Goal: Check status: Check status

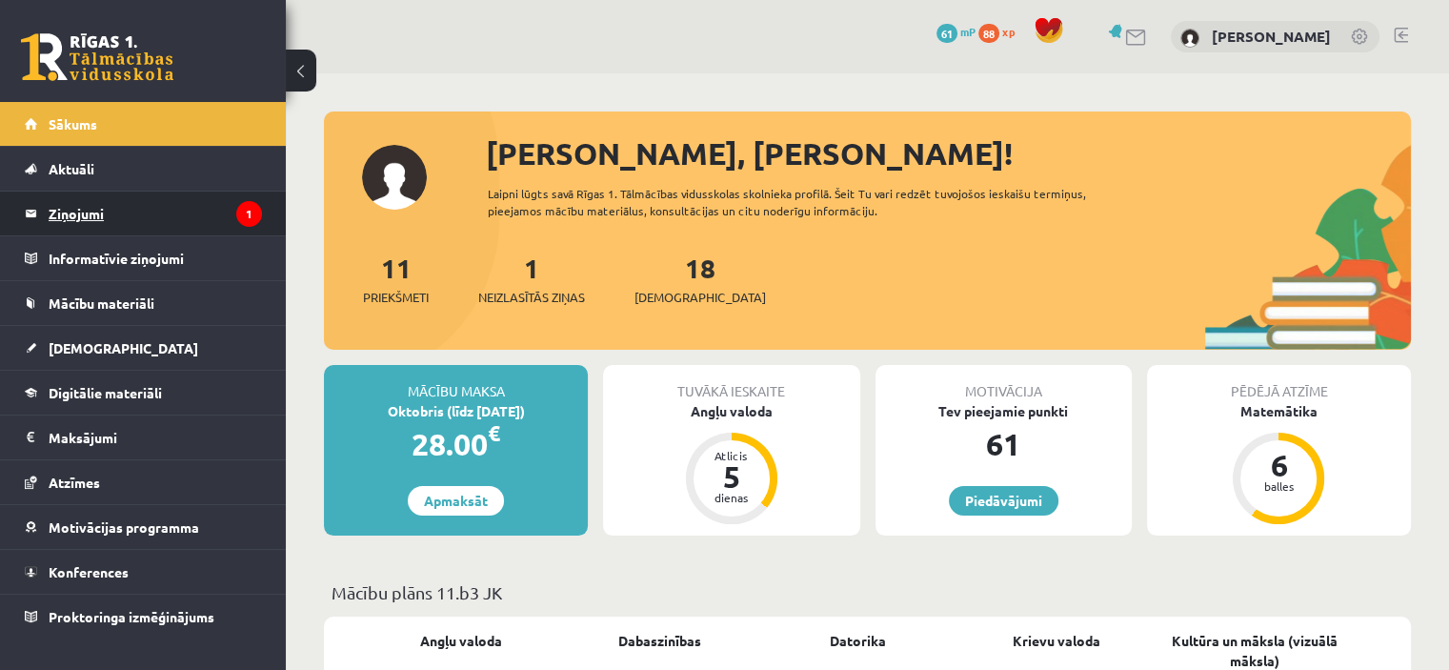
click at [207, 227] on legend "Ziņojumi 1" at bounding box center [155, 213] width 213 height 44
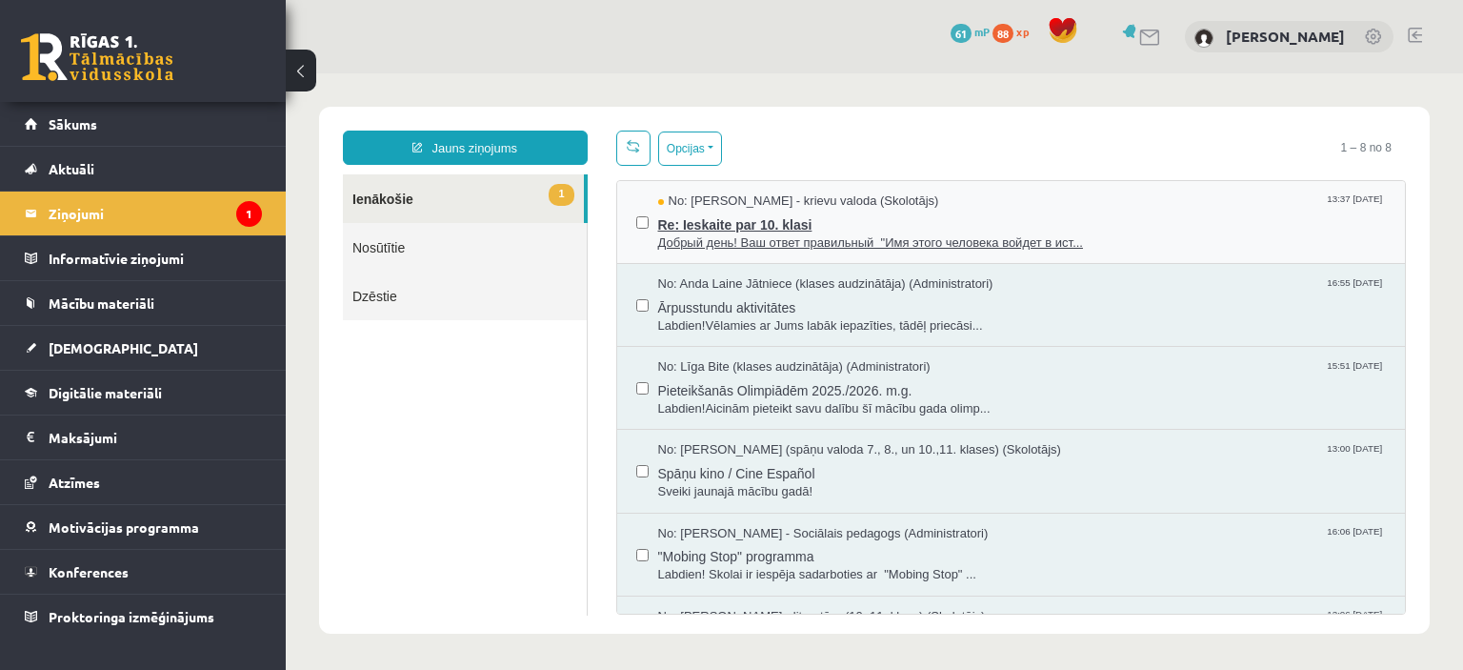
click at [883, 225] on span "Re: Ieskaite par 10. klasi" at bounding box center [1022, 223] width 729 height 24
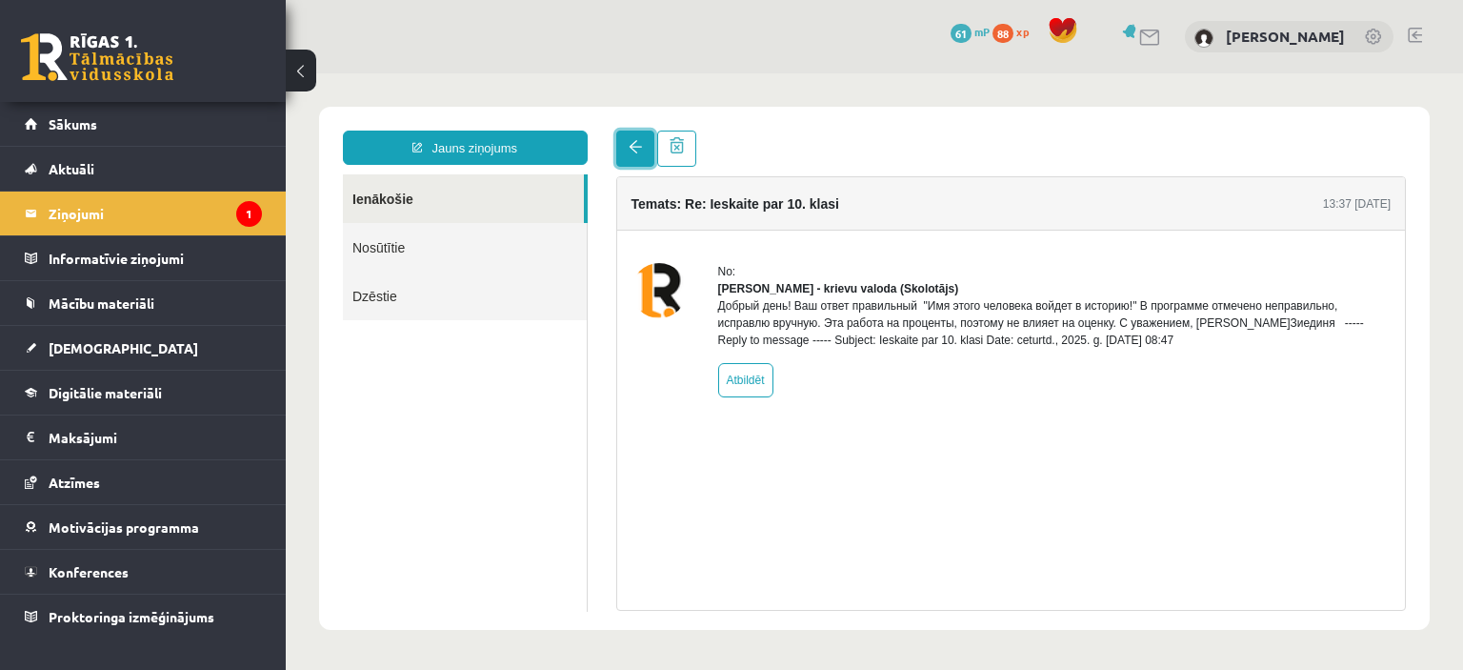
click at [634, 140] on span at bounding box center [635, 146] width 13 height 13
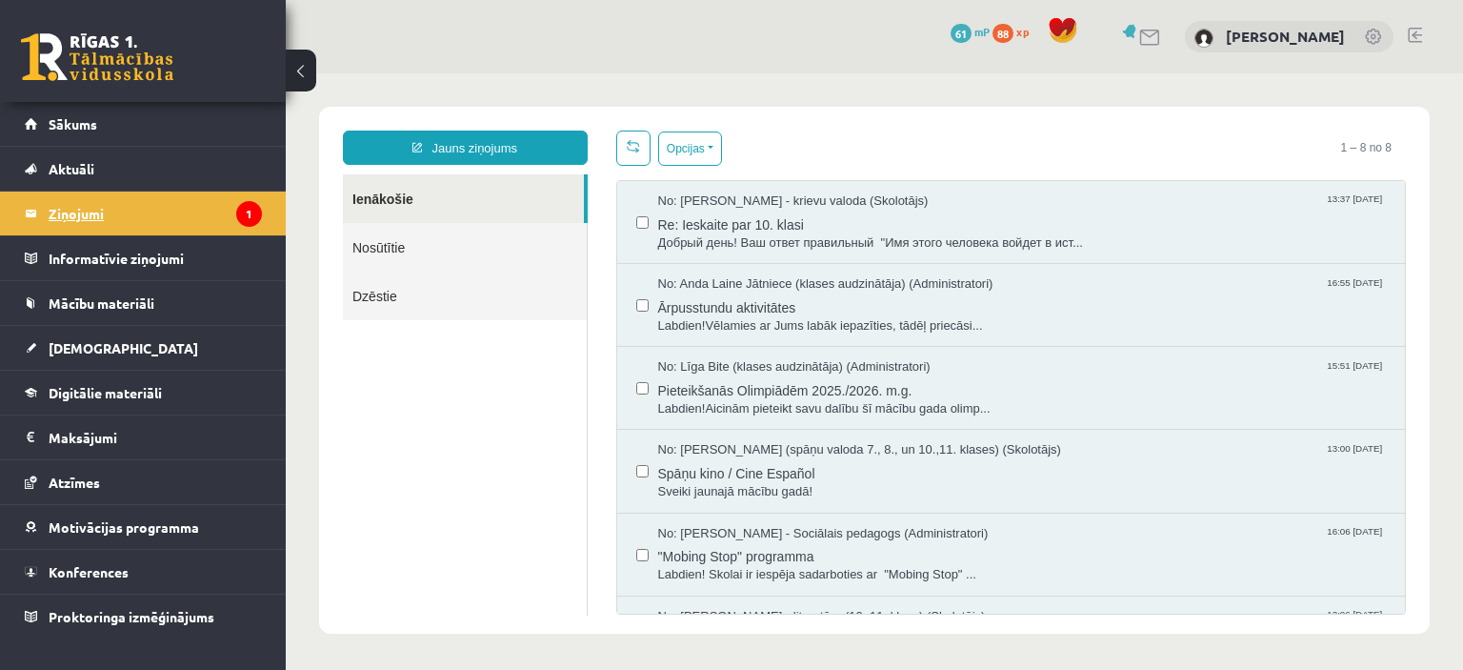
click at [178, 204] on legend "Ziņojumi 1" at bounding box center [155, 213] width 213 height 44
click at [387, 253] on link "Nosūtītie" at bounding box center [465, 247] width 244 height 49
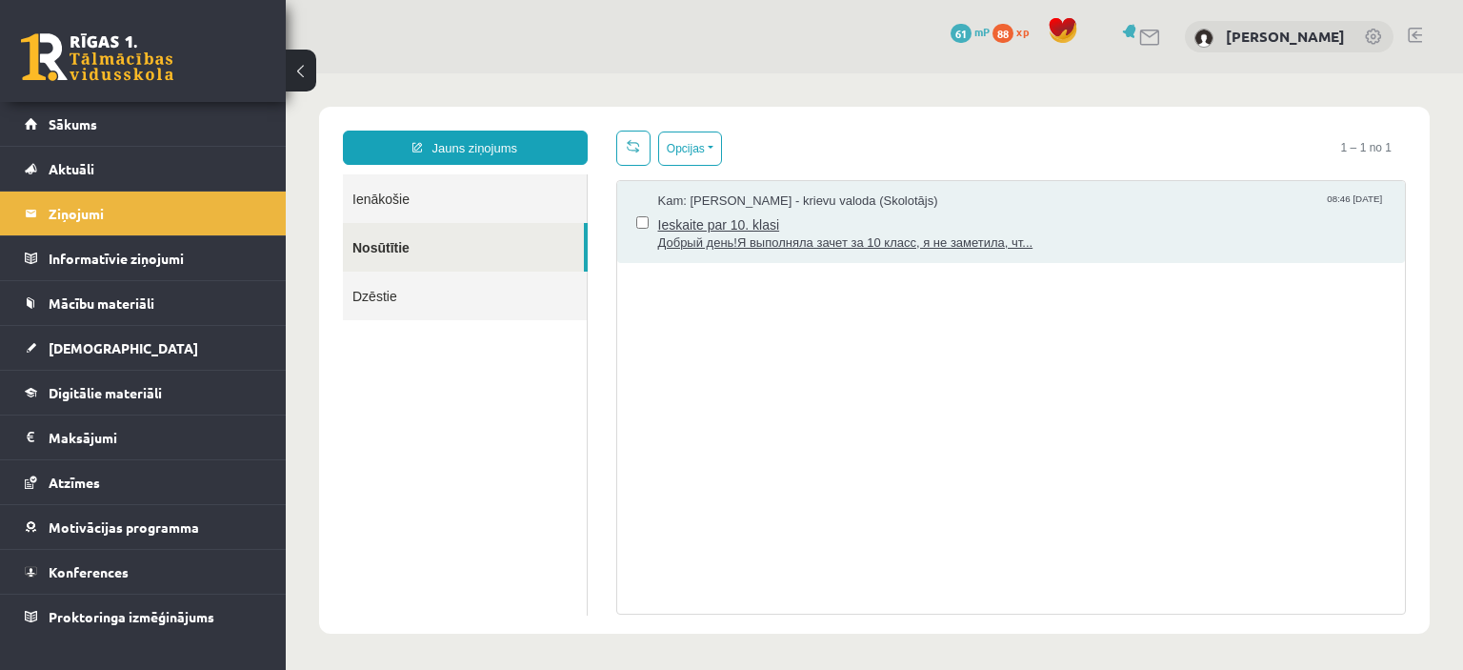
click at [934, 236] on span "Добрый день!Я выполняла зачет за 10 класс, я не заметила, чт..." at bounding box center [1022, 243] width 729 height 18
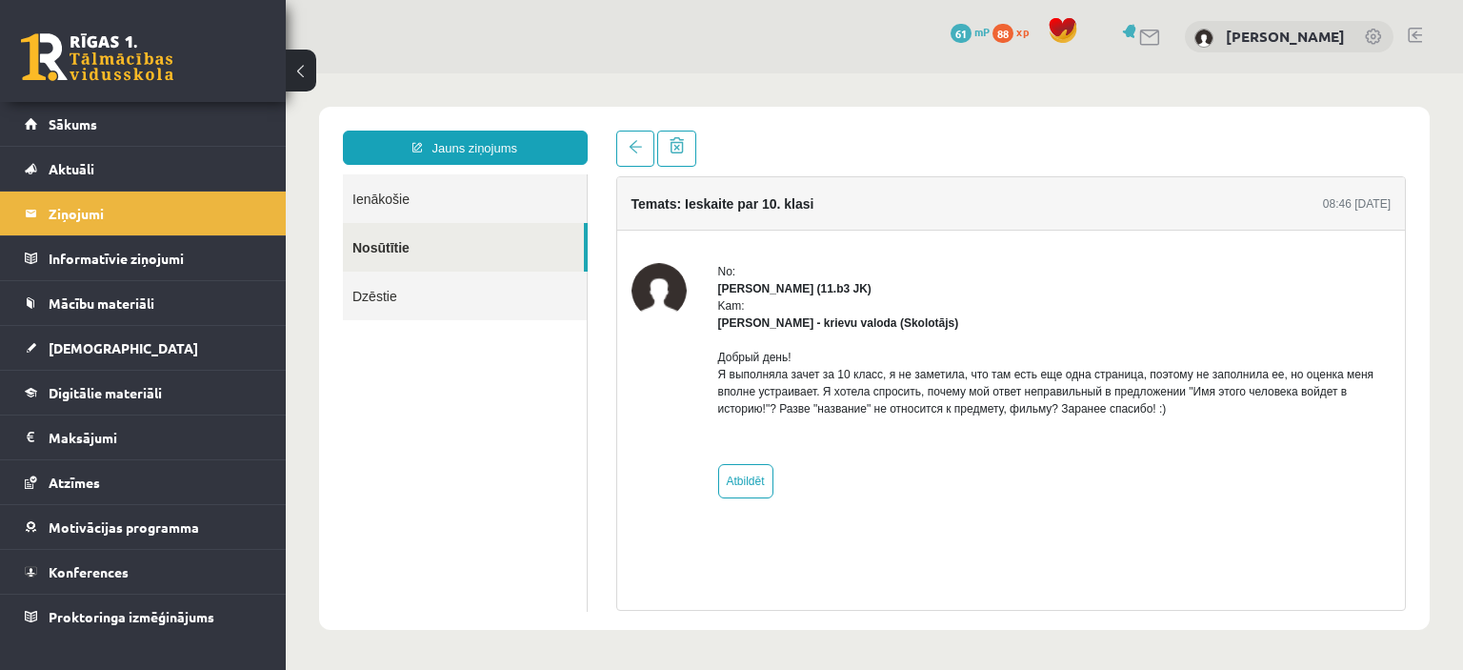
click at [552, 182] on link "Ienākošie" at bounding box center [465, 198] width 244 height 49
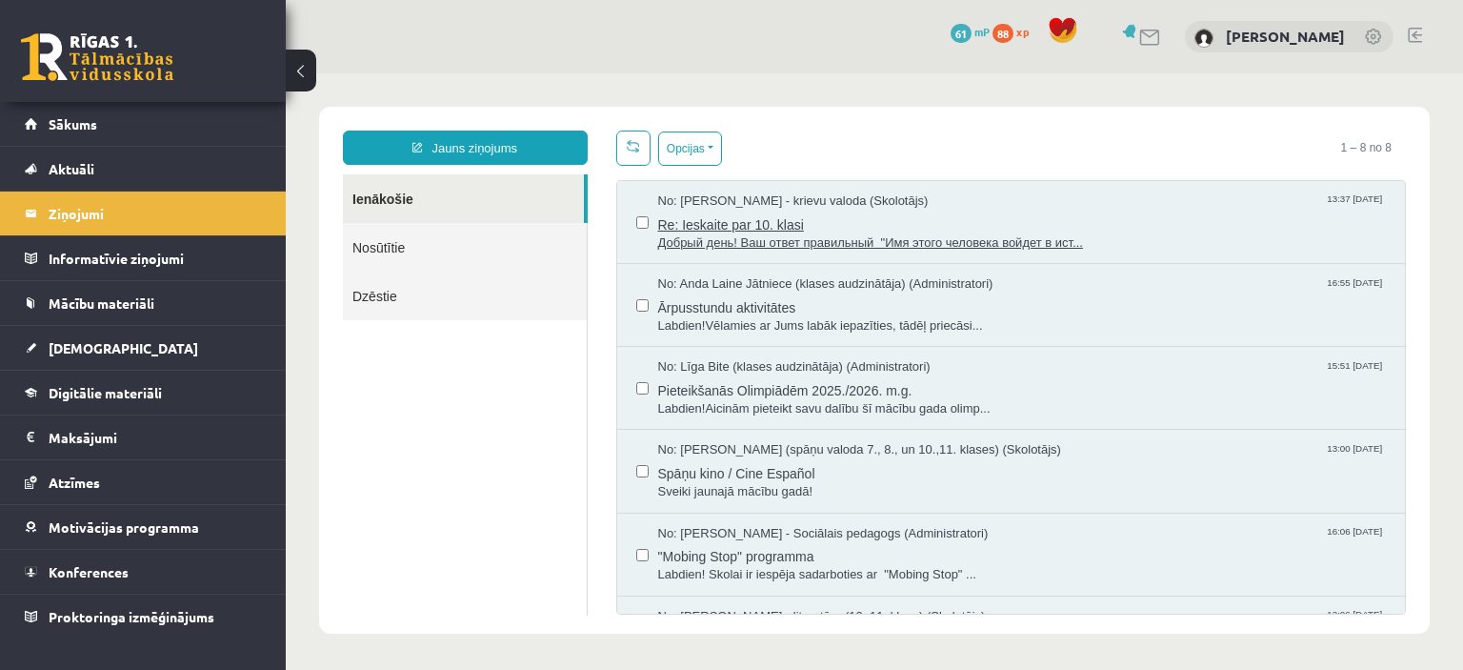
click at [810, 205] on span "No: [PERSON_NAME] - krievu valoda (Skolotājs)" at bounding box center [793, 201] width 271 height 18
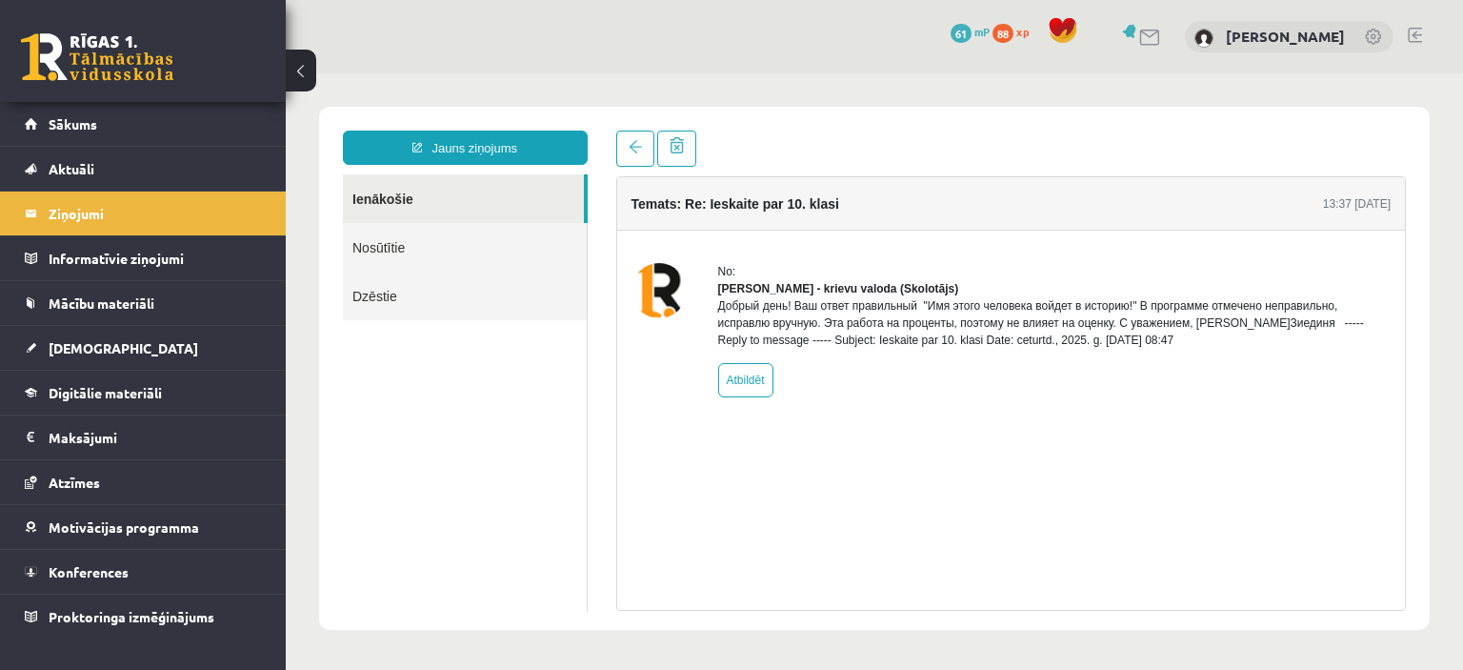
click at [511, 193] on link "Ienākošie" at bounding box center [463, 198] width 241 height 49
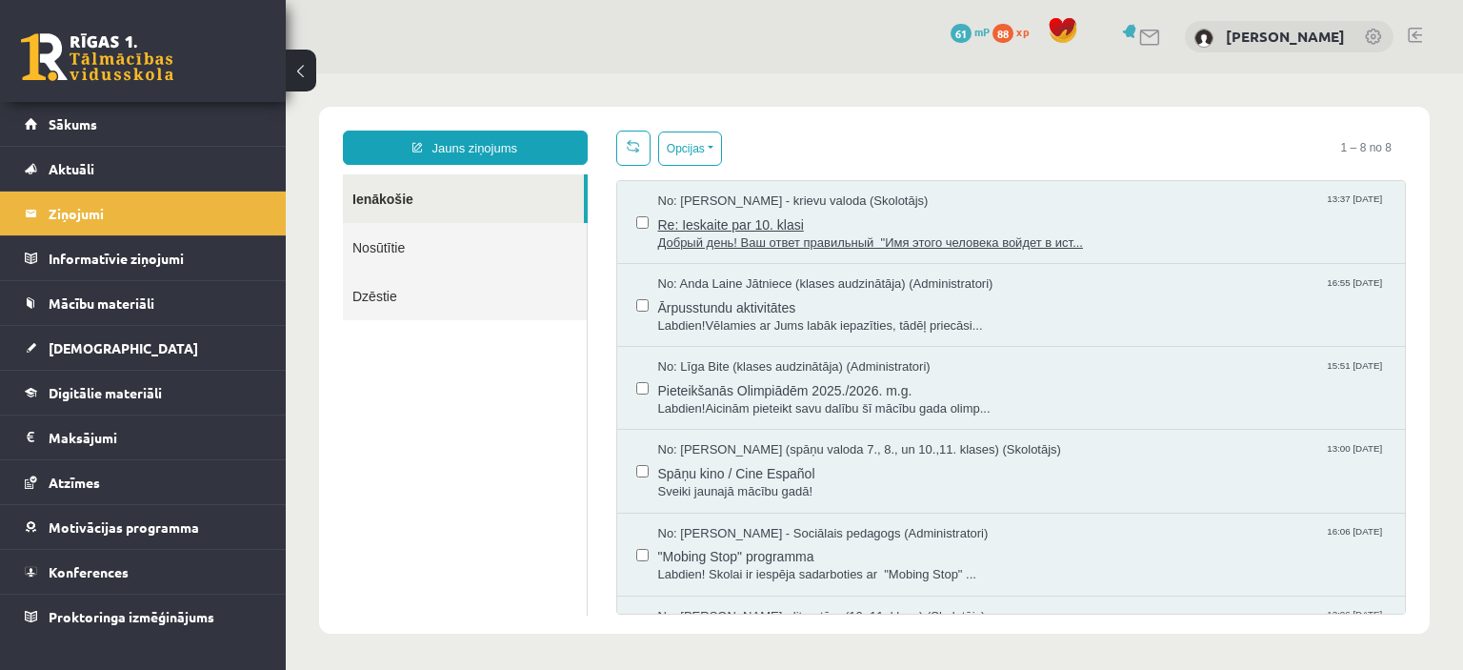
click at [837, 231] on span "Re: Ieskaite par 10. klasi" at bounding box center [1022, 223] width 729 height 24
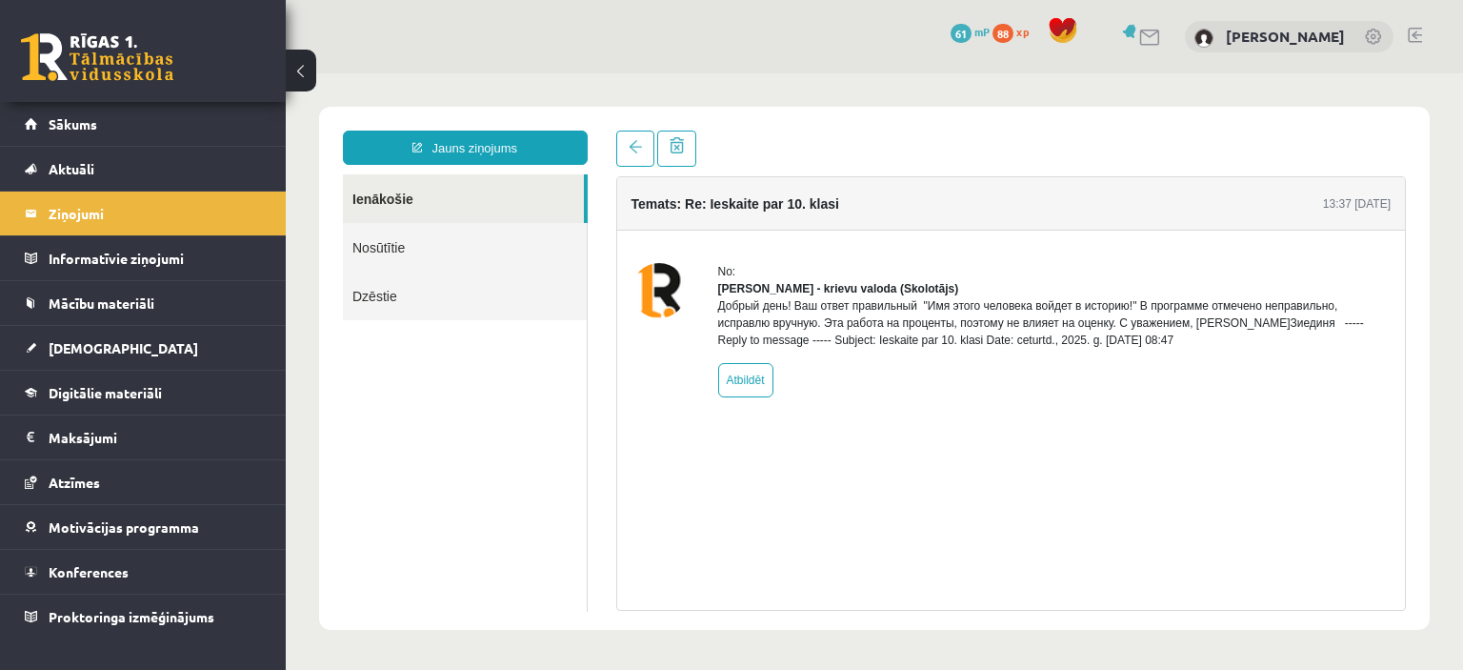
click at [462, 259] on link "Nosūtītie" at bounding box center [465, 247] width 244 height 49
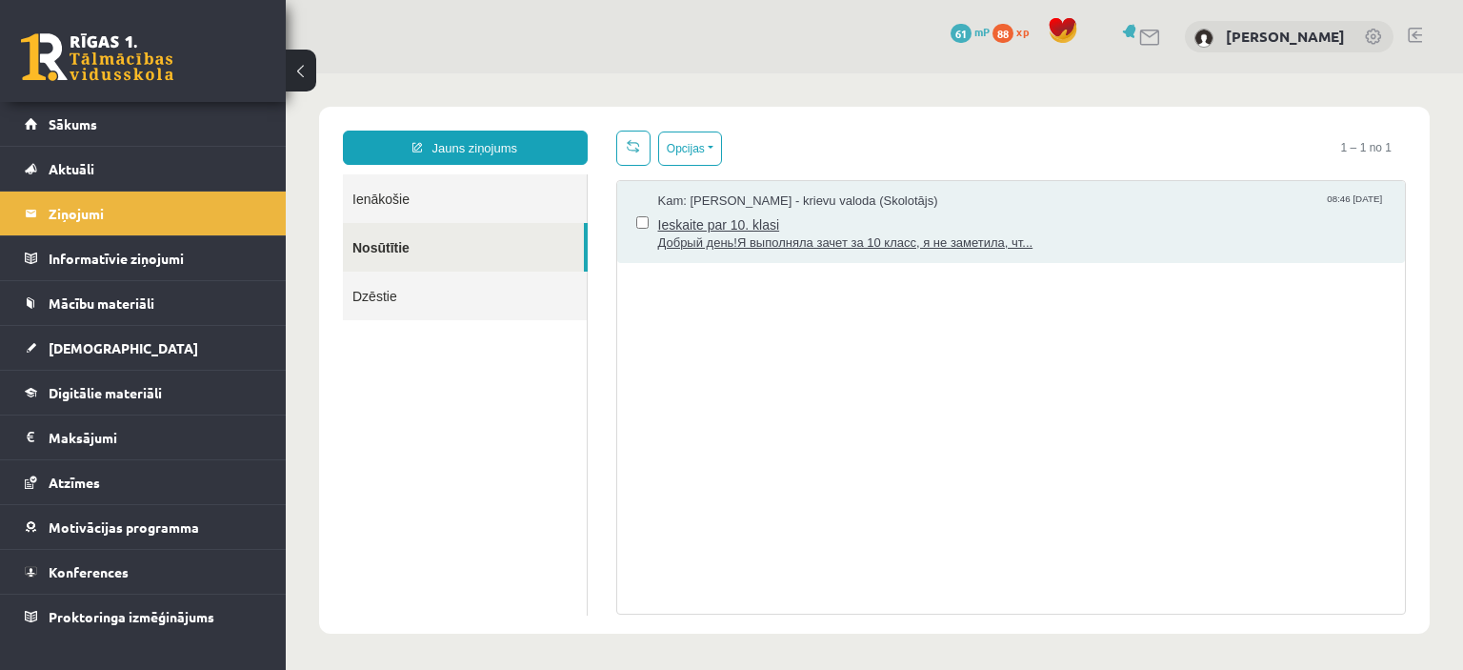
click at [835, 226] on span "Ieskaite par 10. klasi" at bounding box center [1022, 223] width 729 height 24
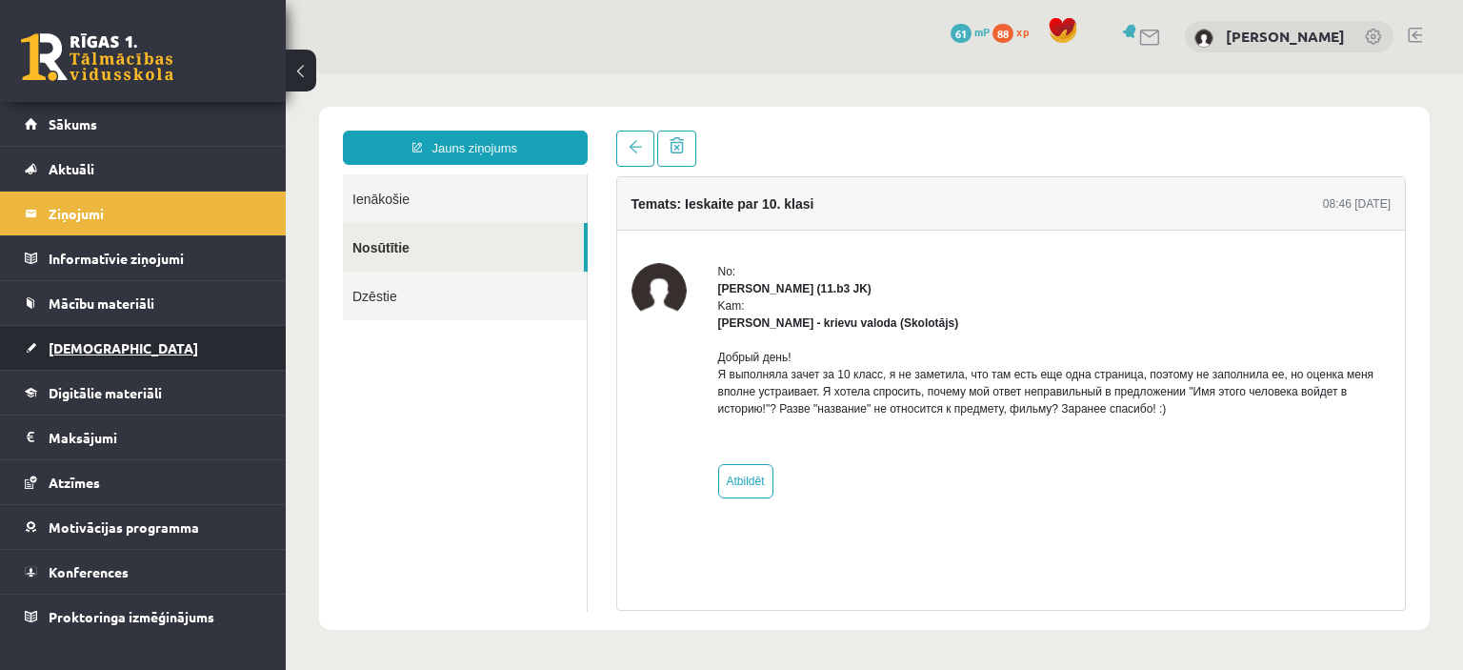
click at [110, 346] on link "[DEMOGRAPHIC_DATA]" at bounding box center [143, 348] width 237 height 44
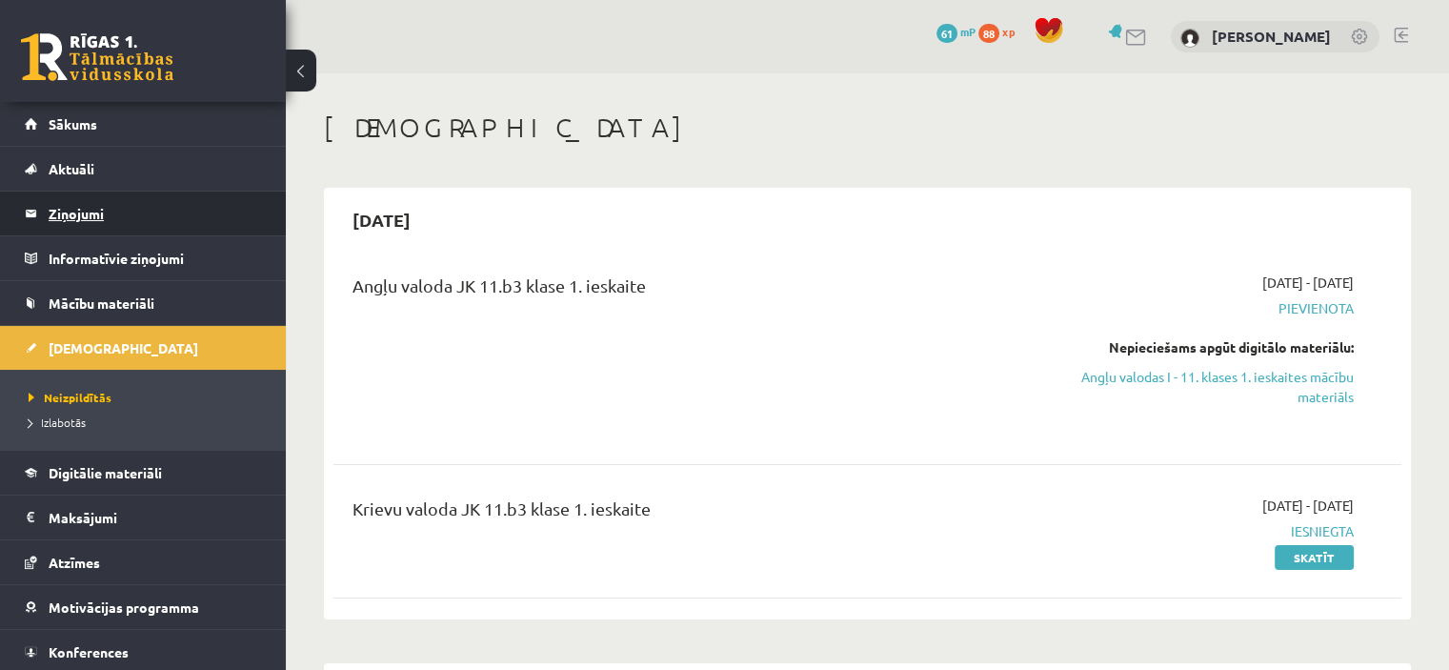
click at [157, 202] on legend "Ziņojumi 1" at bounding box center [155, 213] width 213 height 44
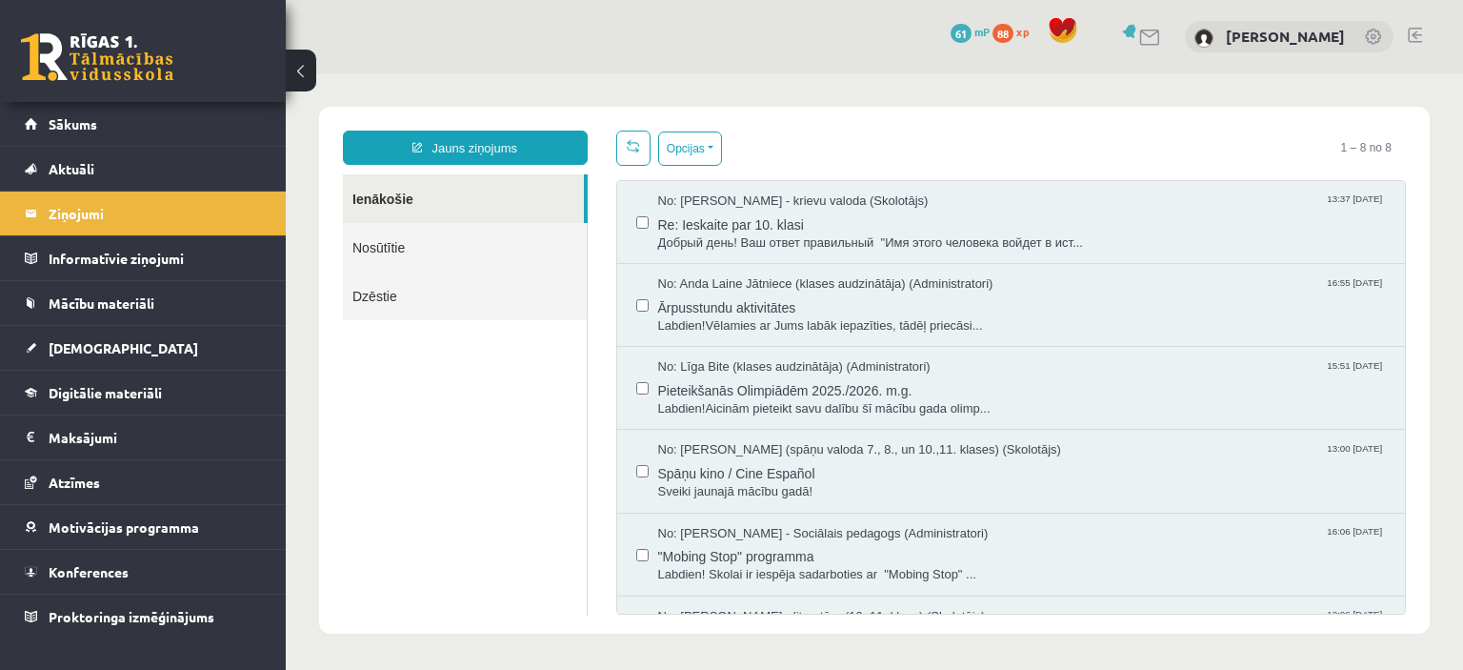
click at [448, 237] on link "Nosūtītie" at bounding box center [465, 247] width 244 height 49
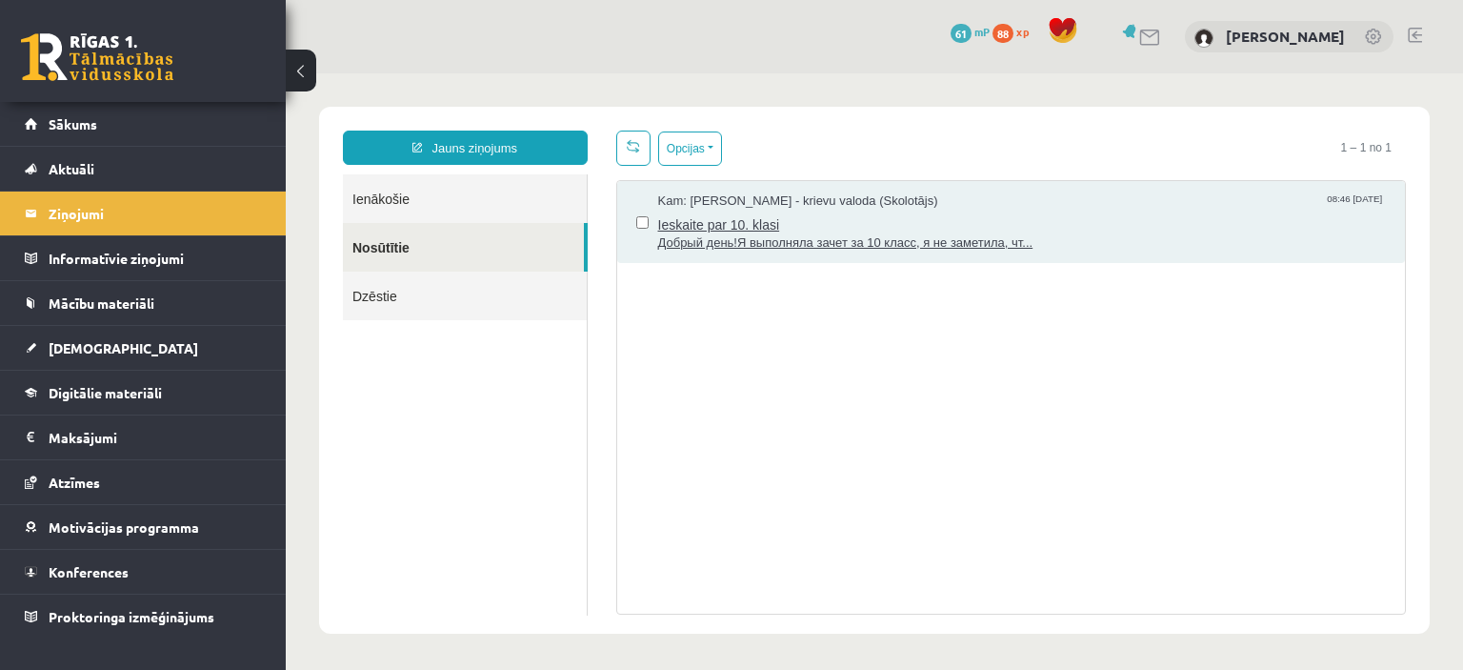
click at [705, 236] on span "Добрый день!Я выполняла зачет за 10 класс, я не заметила, чт..." at bounding box center [1022, 243] width 729 height 18
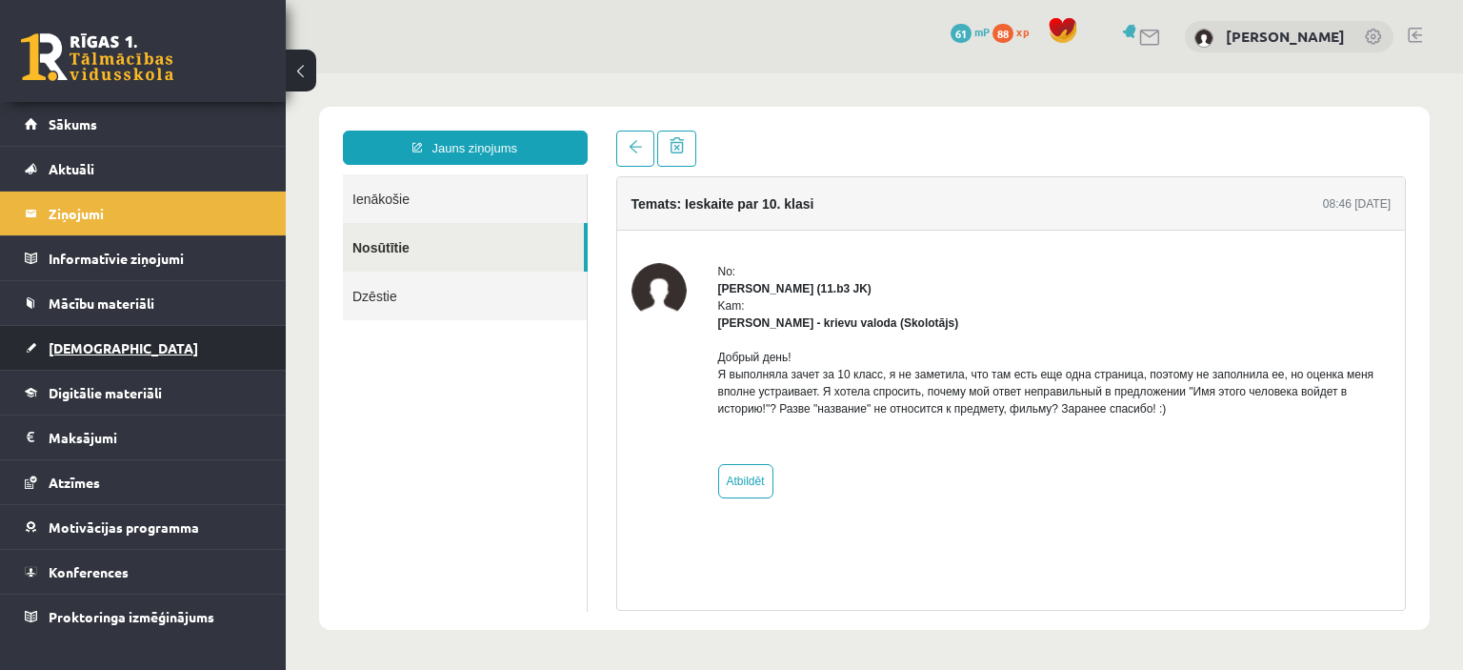
click at [128, 338] on link "[DEMOGRAPHIC_DATA]" at bounding box center [143, 348] width 237 height 44
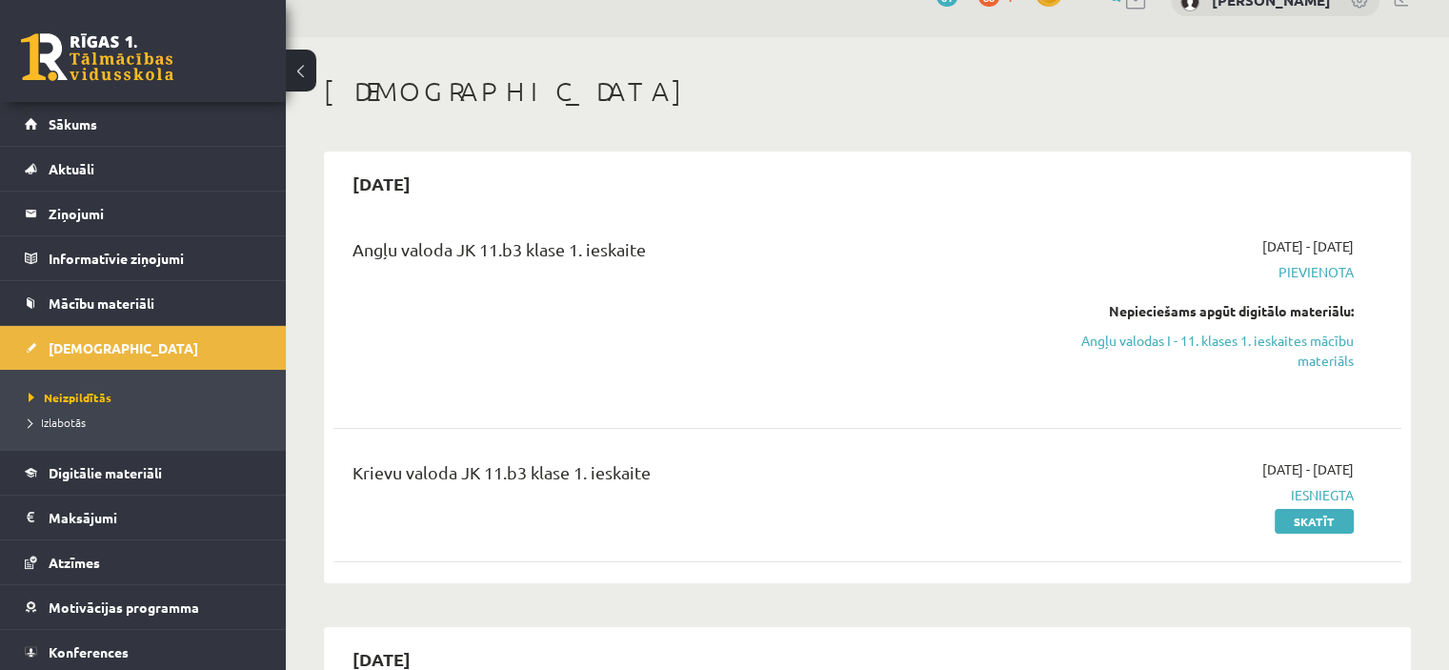
scroll to position [34, 0]
click at [55, 414] on span "Izlabotās" at bounding box center [57, 421] width 57 height 15
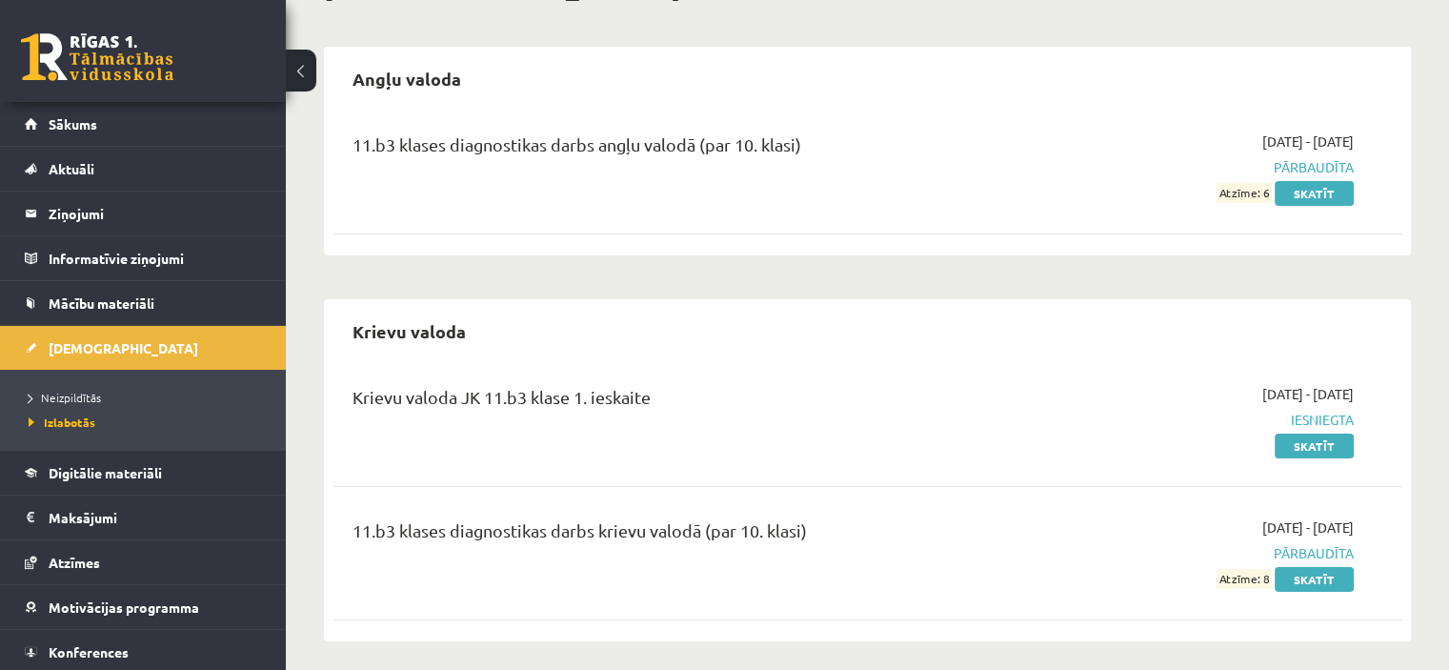
scroll to position [133, 0]
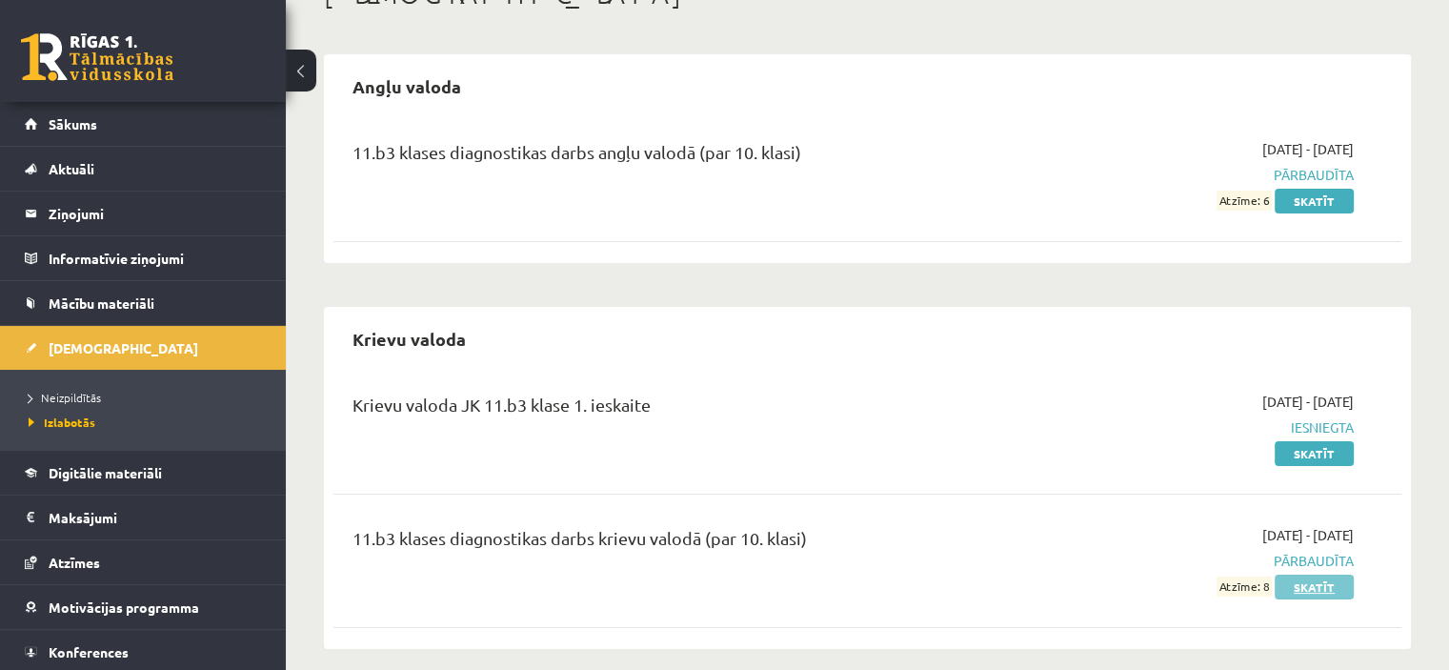
click at [1300, 587] on link "Skatīt" at bounding box center [1314, 586] width 79 height 25
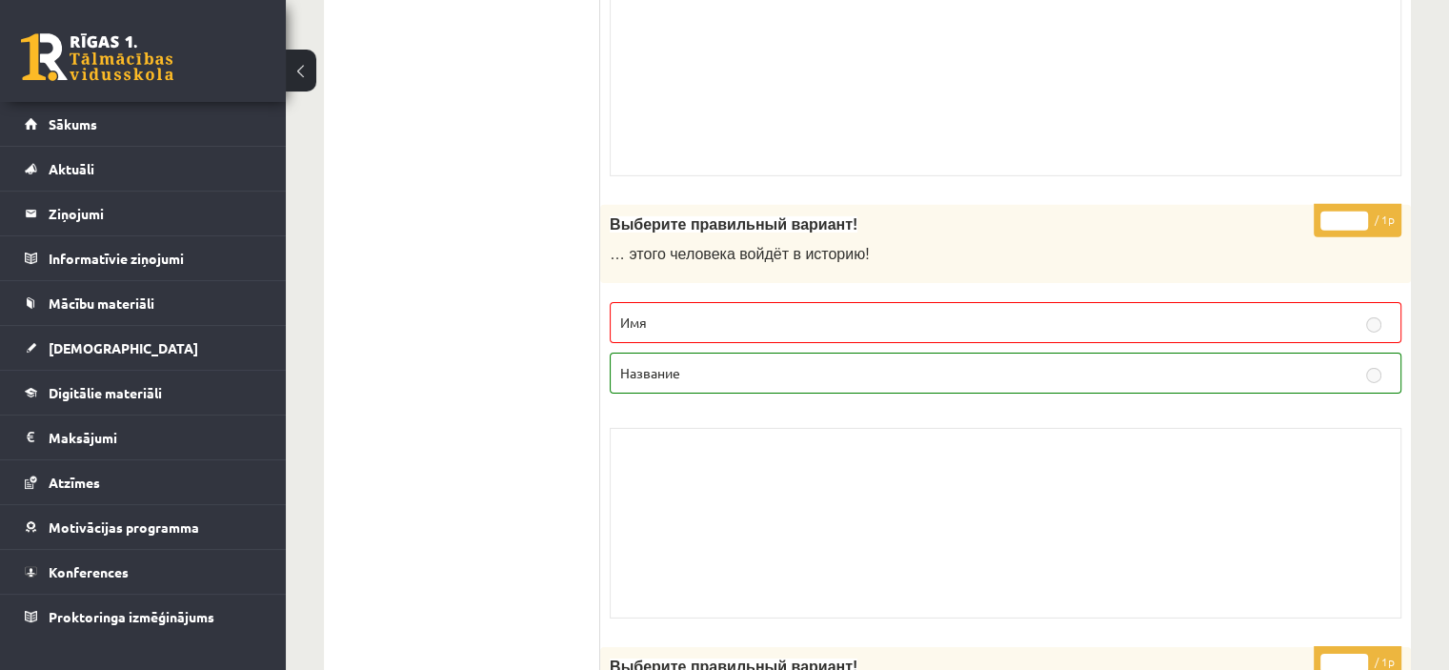
scroll to position [6054, 0]
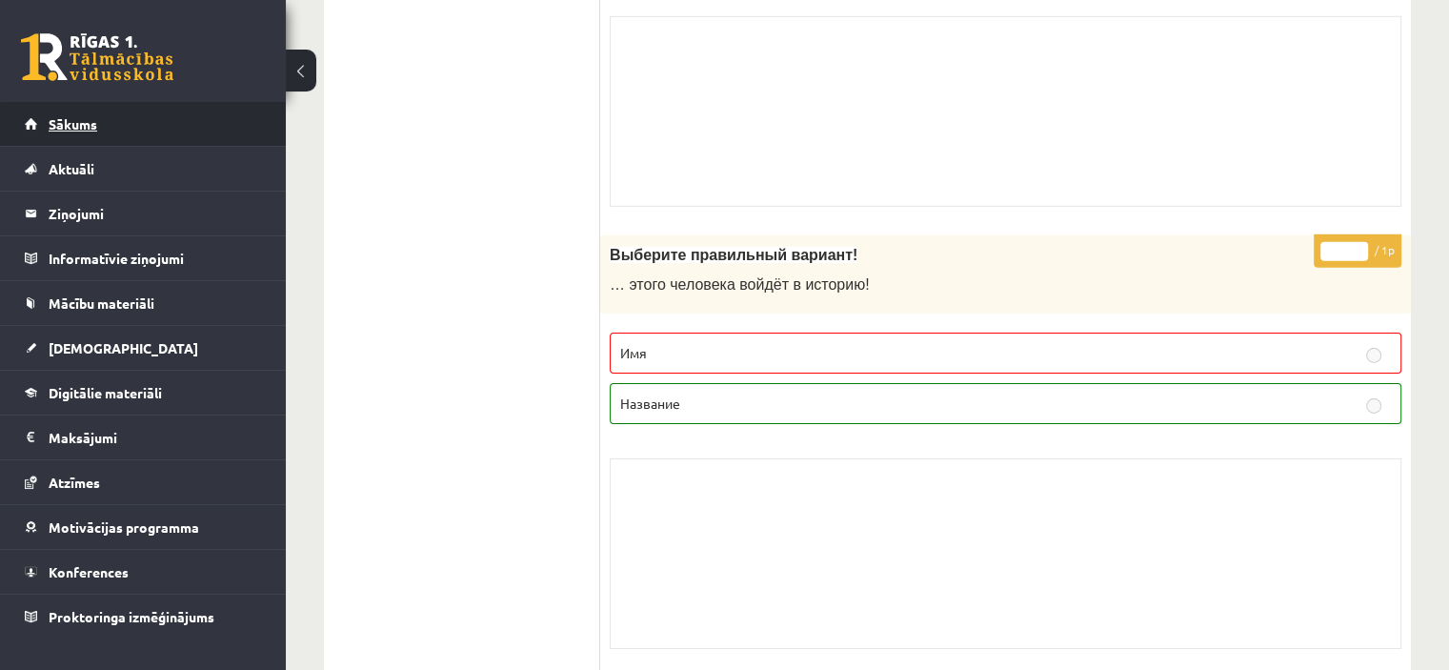
click at [232, 129] on link "Sākums" at bounding box center [143, 124] width 237 height 44
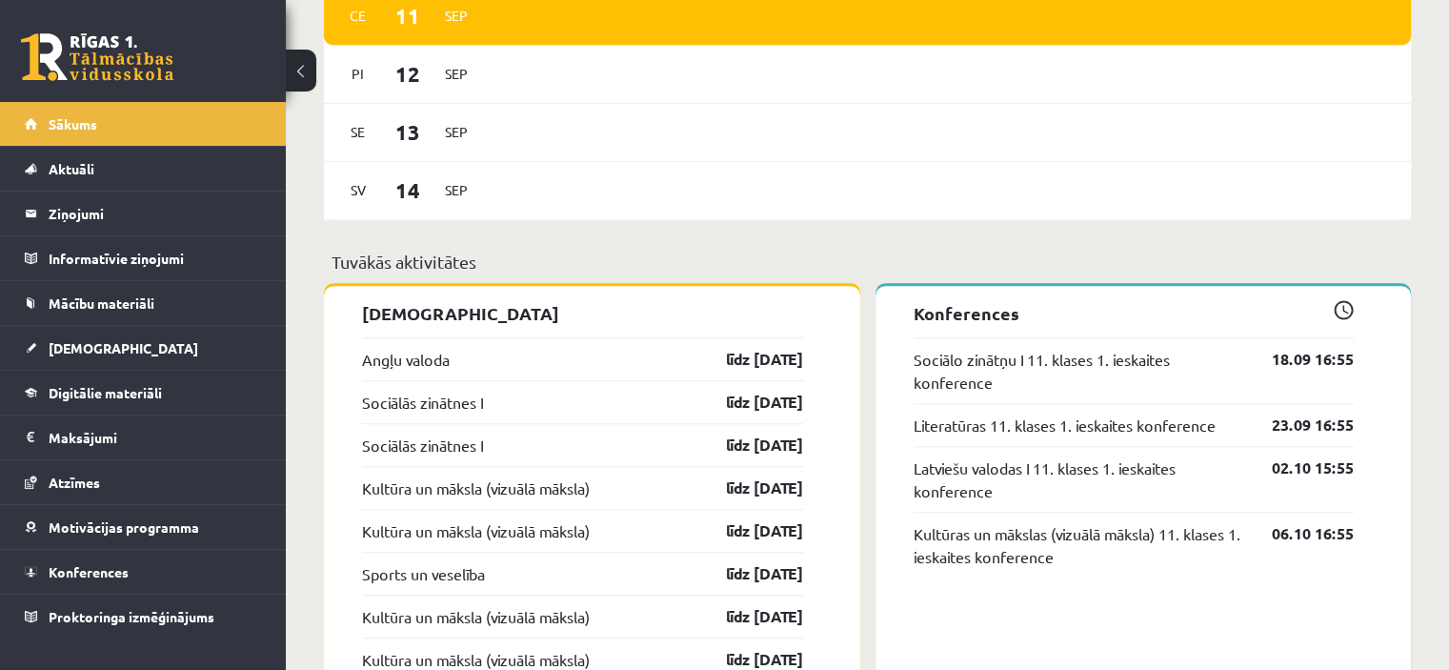
scroll to position [1471, 0]
